Goal: Information Seeking & Learning: Learn about a topic

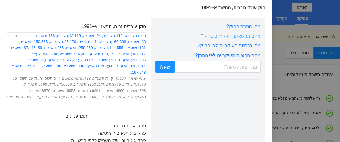
click at [242, 37] on link "מהם הנושאים העיקריים בחוק?" at bounding box center [231, 35] width 60 height 5
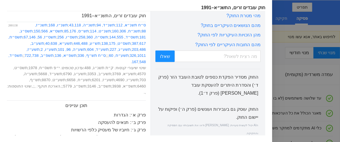
scroll to position [101, 0]
click at [233, 36] on link "מהן הזכויות העיקריות לפי החוק?" at bounding box center [228, 34] width 63 height 5
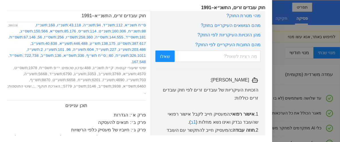
scroll to position [0, 0]
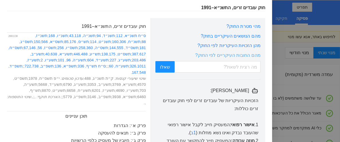
click at [238, 58] on link "מהם החובות העיקריים לפי החוק?" at bounding box center [227, 54] width 65 height 5
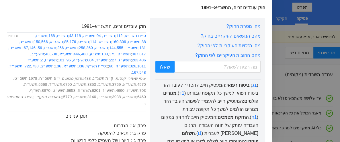
scroll to position [95, 0]
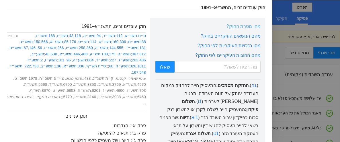
click at [237, 26] on link "מהי מטרת החוק?" at bounding box center [243, 26] width 34 height 5
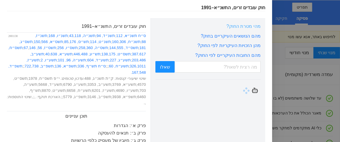
scroll to position [0, 0]
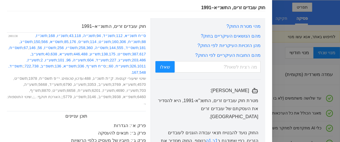
click at [206, 85] on div "מהי מטרת החוק? מהם הנושאים העיקריים בחוק? מהן הזכויות העיקריות לפי החוק? מהם הח…" at bounding box center [207, 84] width 105 height 123
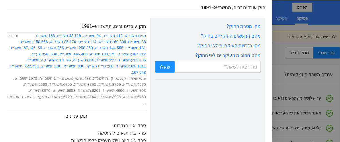
click at [281, 18] on div at bounding box center [170, 71] width 340 height 142
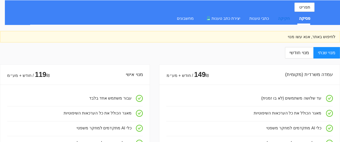
click at [281, 18] on div "חקיקה" at bounding box center [284, 18] width 12 height 6
click at [257, 18] on div "כתבי טענות" at bounding box center [258, 18] width 19 height 6
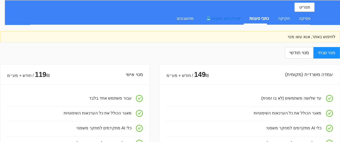
click at [215, 19] on span "יצירת כתב טענות" at bounding box center [226, 18] width 29 height 5
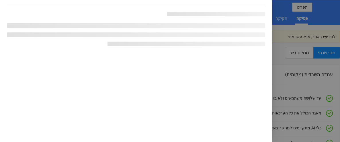
click at [135, 81] on div at bounding box center [136, 73] width 272 height 137
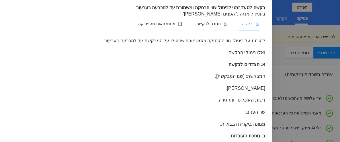
scroll to position [95, 0]
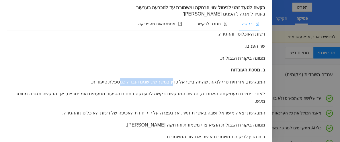
drag, startPoint x: 162, startPoint y: 92, endPoint x: 120, endPoint y: 95, distance: 41.4
click at [120, 86] on div "המבקשת, אזרחית סרי לנקה, שהתה בישראל כדין במשך שש שנים ועבדה כמטפלת סיעודית." at bounding box center [136, 81] width 258 height 7
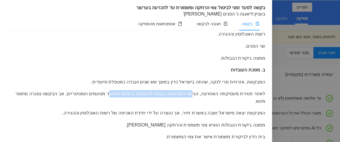
drag, startPoint x: 191, startPoint y: 106, endPoint x: 111, endPoint y: 107, distance: 80.3
click at [111, 105] on div "לאחר פטירת מעסיקתה האחרונה, הגישה המבקשת בקשה להעסקה בתחום הסיעוד מטעמים הומניט…" at bounding box center [136, 97] width 258 height 15
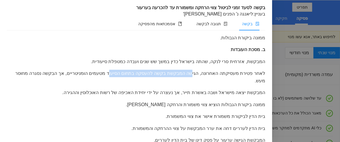
scroll to position [127, 0]
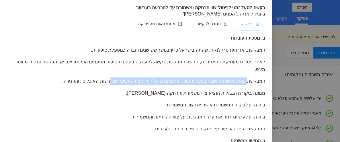
drag, startPoint x: 235, startPoint y: 94, endPoint x: 111, endPoint y: 90, distance: 124.2
click at [112, 85] on div "המבקשת יצאה מישראל ושבה באשרת תייר, אך נעצרה על ידי יחידת האכיפה של רשות האוכלו…" at bounding box center [136, 80] width 258 height 7
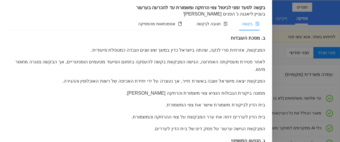
click at [84, 85] on div "המבקשת יצאה מישראל ושבה באשרת תייר, אך נעצרה על ידי יחידת האכיפה של רשות האוכלו…" at bounding box center [136, 80] width 258 height 7
drag, startPoint x: 242, startPoint y: 94, endPoint x: 159, endPoint y: 95, distance: 83.1
click at [181, 85] on div "המבקשת יצאה מישראל ושבה באשרת תייר, אך נעצרה על ידי יחידת האכיפה של רשות האוכלו…" at bounding box center [136, 80] width 258 height 7
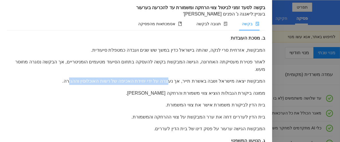
drag, startPoint x: 169, startPoint y: 94, endPoint x: 72, endPoint y: 94, distance: 97.7
click at [72, 85] on div "המבקשת יצאה מישראל ושבה באשרת תייר, אך נעצרה על ידי יחידת האכיפה של רשות האוכלו…" at bounding box center [136, 80] width 258 height 7
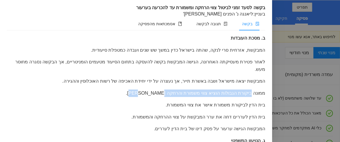
drag, startPoint x: 251, startPoint y: 108, endPoint x: 160, endPoint y: 106, distance: 91.2
click at [160, 97] on div "ממונה ביקורת הגבולות הוציא צווי משמורת והרחקה נגד המבקשת." at bounding box center [136, 92] width 258 height 7
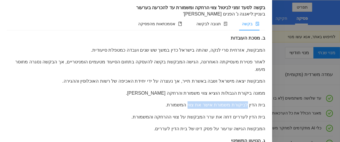
drag, startPoint x: 239, startPoint y: 120, endPoint x: 187, endPoint y: 119, distance: 51.3
click at [188, 109] on div "בית הדין לביקורת משמורת אישר את צווי המשמורת." at bounding box center [136, 104] width 258 height 7
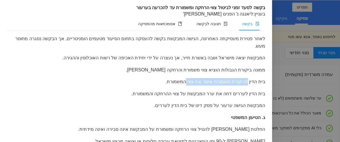
scroll to position [159, 0]
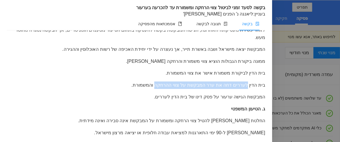
drag, startPoint x: 243, startPoint y: 101, endPoint x: 156, endPoint y: 98, distance: 87.2
click at [156, 89] on div "בית הדין לעררים דחה את ערר המבקשת על צווי ההרחקה והמשמורת." at bounding box center [136, 84] width 258 height 7
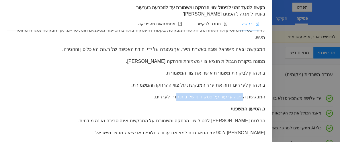
drag, startPoint x: 216, startPoint y: 112, endPoint x: 177, endPoint y: 112, distance: 39.0
click at [177, 101] on div "המבקשת הגישה ערעור על פסק דינו של בית הדין לעררים." at bounding box center [136, 96] width 258 height 7
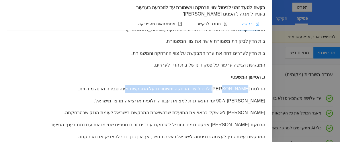
drag, startPoint x: 239, startPoint y: 108, endPoint x: 137, endPoint y: 109, distance: 102.3
click at [137, 93] on div "החלטת המשיבים להטיל צווי הרחקה ומשמורת על המבקשת אינה סבירה ואינה מידתית." at bounding box center [136, 88] width 258 height 7
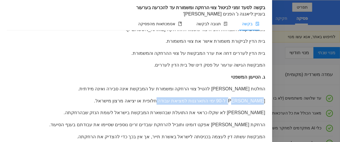
drag, startPoint x: 258, startPoint y: 120, endPoint x: 155, endPoint y: 119, distance: 103.2
click at [161, 105] on div "המבקשת זכאית ל-90 ימי התארגנות למציאת עבודה חלופית או יציאה מרצון מישראל." at bounding box center [136, 100] width 258 height 7
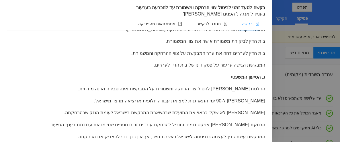
click at [195, 89] on div "בקשה בית המשפט הנכבד מתבקש בזאת. להורות על ביטול צווי ההרחקה והמשמורת שהוטלו על…" at bounding box center [136, 43] width 258 height 384
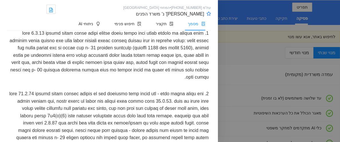
scroll to position [446, 0]
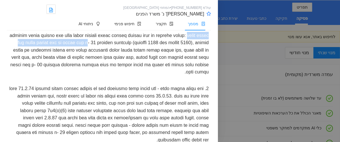
drag, startPoint x: 166, startPoint y: 82, endPoint x: 62, endPoint y: 83, distance: 103.5
click at [62, 78] on div at bounding box center [109, 50] width 204 height 56
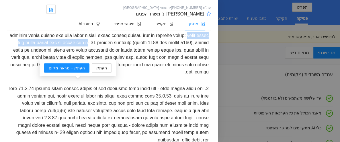
click at [134, 78] on div at bounding box center [109, 50] width 204 height 56
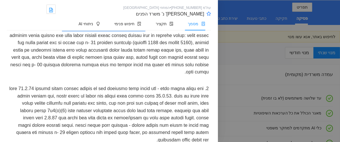
drag, startPoint x: 161, startPoint y: 68, endPoint x: 68, endPoint y: 67, distance: 92.9
click at [68, 67] on div at bounding box center [109, 50] width 204 height 56
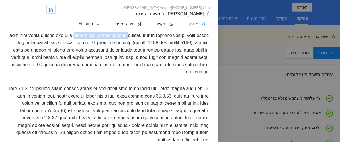
drag, startPoint x: 112, startPoint y: 75, endPoint x: 51, endPoint y: 75, distance: 61.1
click at [51, 75] on div at bounding box center [109, 50] width 204 height 56
drag, startPoint x: 114, startPoint y: 75, endPoint x: 61, endPoint y: 75, distance: 52.5
click at [61, 75] on div at bounding box center [109, 50] width 204 height 56
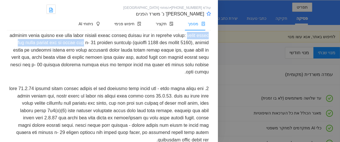
drag, startPoint x: 166, startPoint y: 83, endPoint x: 67, endPoint y: 83, distance: 99.2
click at [67, 78] on div at bounding box center [109, 50] width 204 height 56
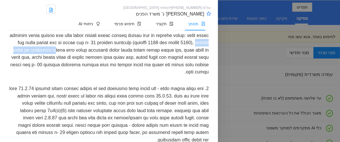
drag, startPoint x: 120, startPoint y: 91, endPoint x: 64, endPoint y: 90, distance: 56.8
click at [64, 78] on div at bounding box center [109, 50] width 204 height 56
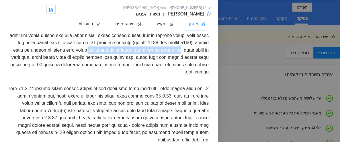
drag, startPoint x: 207, startPoint y: 97, endPoint x: 116, endPoint y: 98, distance: 90.6
click at [116, 78] on div at bounding box center [109, 50] width 204 height 56
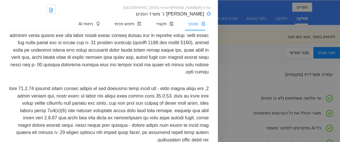
drag, startPoint x: 50, startPoint y: 90, endPoint x: 74, endPoint y: 90, distance: 24.4
click at [50, 78] on div at bounding box center [109, 50] width 204 height 56
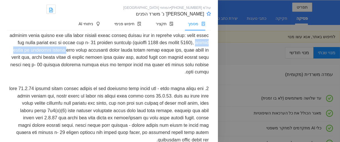
drag, startPoint x: 119, startPoint y: 89, endPoint x: 51, endPoint y: 89, distance: 67.9
click at [51, 78] on div at bounding box center [109, 50] width 204 height 56
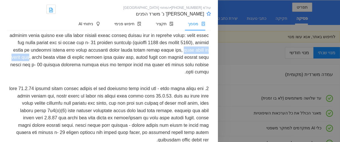
drag, startPoint x: 113, startPoint y: 99, endPoint x: 61, endPoint y: 99, distance: 51.9
click at [61, 78] on div at bounding box center [109, 50] width 204 height 56
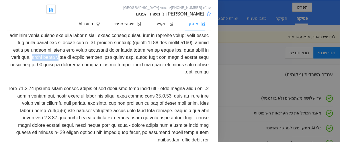
drag, startPoint x: 56, startPoint y: 97, endPoint x: 33, endPoint y: 97, distance: 23.2
click at [33, 78] on div at bounding box center [109, 50] width 204 height 56
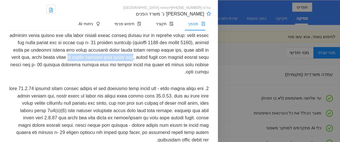
drag, startPoint x: 208, startPoint y: 106, endPoint x: 140, endPoint y: 105, distance: 67.1
click at [141, 78] on div at bounding box center [109, 50] width 204 height 56
click at [120, 78] on div at bounding box center [109, 50] width 204 height 56
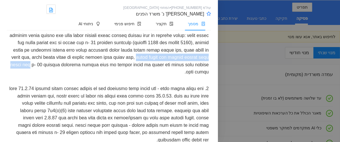
drag, startPoint x: 138, startPoint y: 106, endPoint x: 44, endPoint y: 106, distance: 94.0
click at [44, 78] on div at bounding box center [109, 50] width 204 height 56
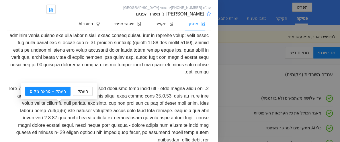
click at [86, 78] on div at bounding box center [109, 50] width 204 height 56
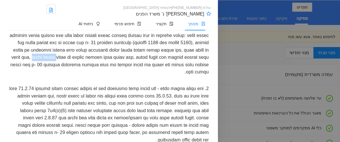
drag, startPoint x: 56, startPoint y: 99, endPoint x: 33, endPoint y: 98, distance: 23.2
click at [33, 78] on div at bounding box center [109, 50] width 204 height 56
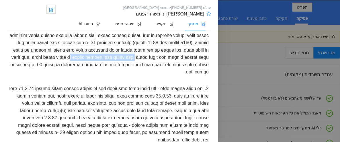
drag, startPoint x: 206, startPoint y: 105, endPoint x: 139, endPoint y: 106, distance: 67.6
click at [139, 78] on div at bounding box center [109, 50] width 204 height 56
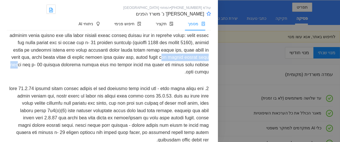
drag, startPoint x: 109, startPoint y: 105, endPoint x: 56, endPoint y: 105, distance: 53.0
click at [56, 78] on div at bounding box center [109, 50] width 204 height 56
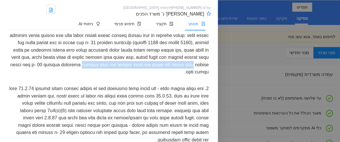
drag, startPoint x: 170, startPoint y: 114, endPoint x: 54, endPoint y: 112, distance: 116.1
click at [54, 78] on div at bounding box center [109, 50] width 204 height 56
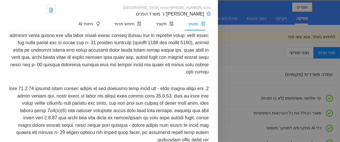
click at [129, 78] on div at bounding box center [109, 50] width 204 height 56
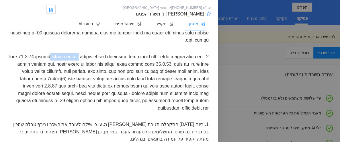
drag, startPoint x: 150, startPoint y: 106, endPoint x: 130, endPoint y: 106, distance: 20.6
click at [130, 106] on div at bounding box center [109, 82] width 204 height 63
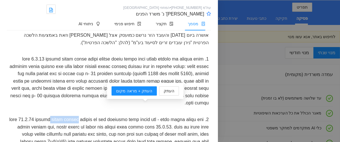
scroll to position [414, 0]
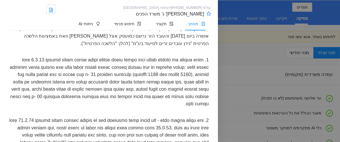
click at [77, 98] on div at bounding box center [109, 82] width 204 height 56
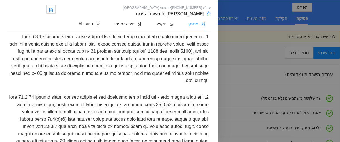
scroll to position [446, 0]
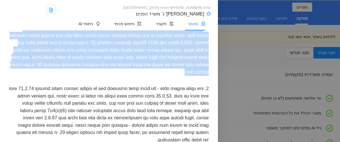
drag, startPoint x: 201, startPoint y: 68, endPoint x: 172, endPoint y: 118, distance: 58.2
click at [172, 78] on div at bounding box center [109, 50] width 204 height 56
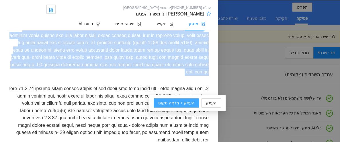
click at [178, 103] on span "העתק + מראה מקום" at bounding box center [176, 103] width 36 height 6
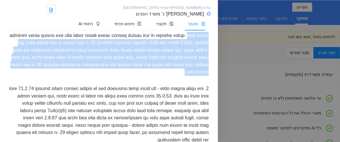
drag, startPoint x: 166, startPoint y: 83, endPoint x: 101, endPoint y: 117, distance: 73.6
click at [101, 78] on div at bounding box center [109, 50] width 204 height 56
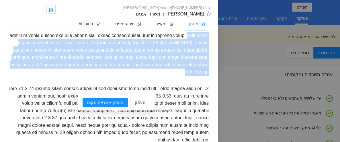
click at [146, 78] on div at bounding box center [109, 50] width 204 height 56
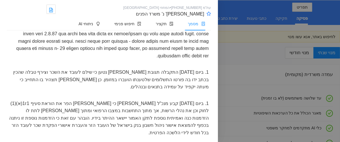
scroll to position [541, 0]
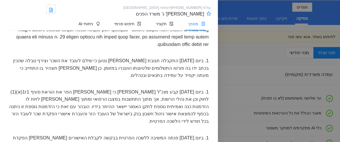
drag, startPoint x: 74, startPoint y: 66, endPoint x: 95, endPoint y: 65, distance: 21.8
click at [95, 50] on div at bounding box center [109, 18] width 204 height 63
